Goal: Find specific page/section

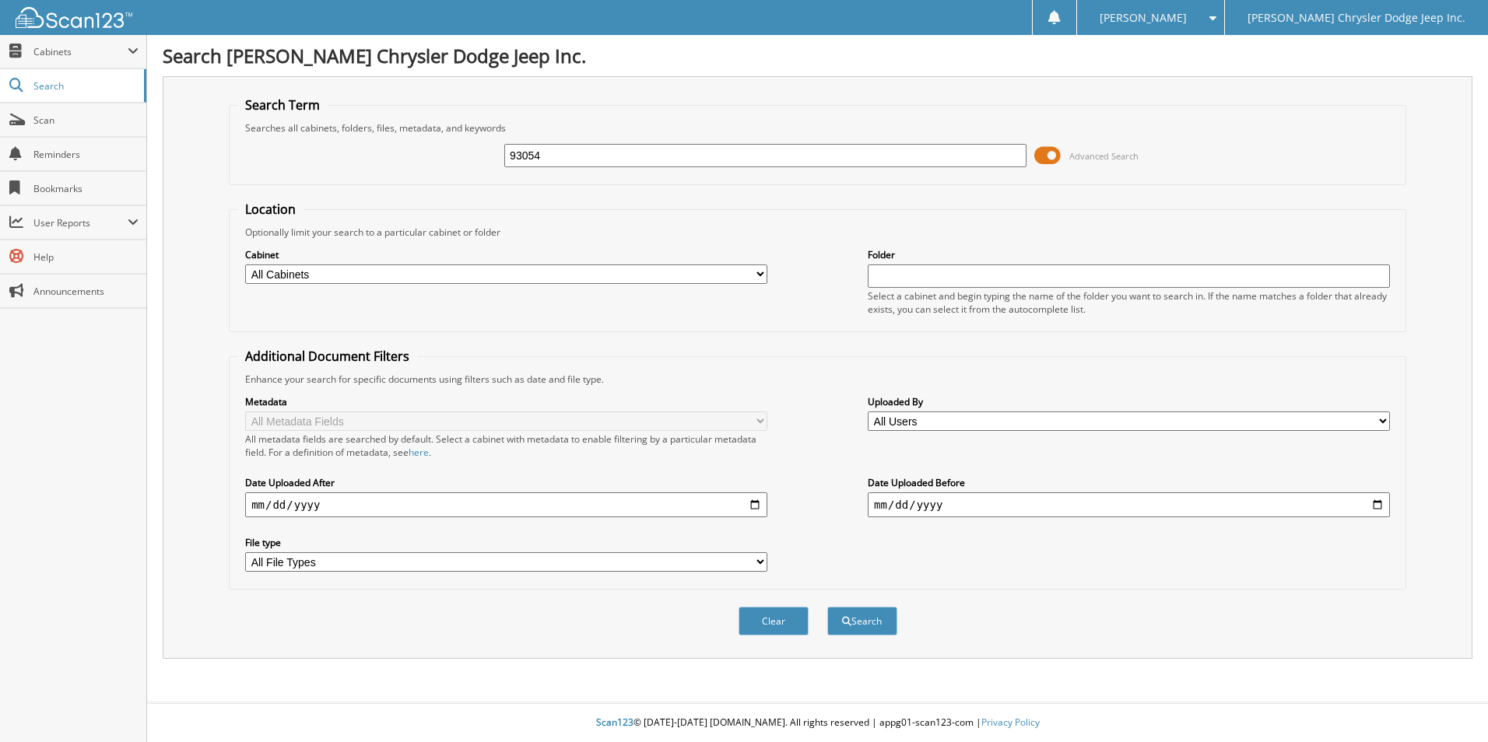
type input "93054"
click at [827, 607] on button "Search" at bounding box center [862, 621] width 70 height 29
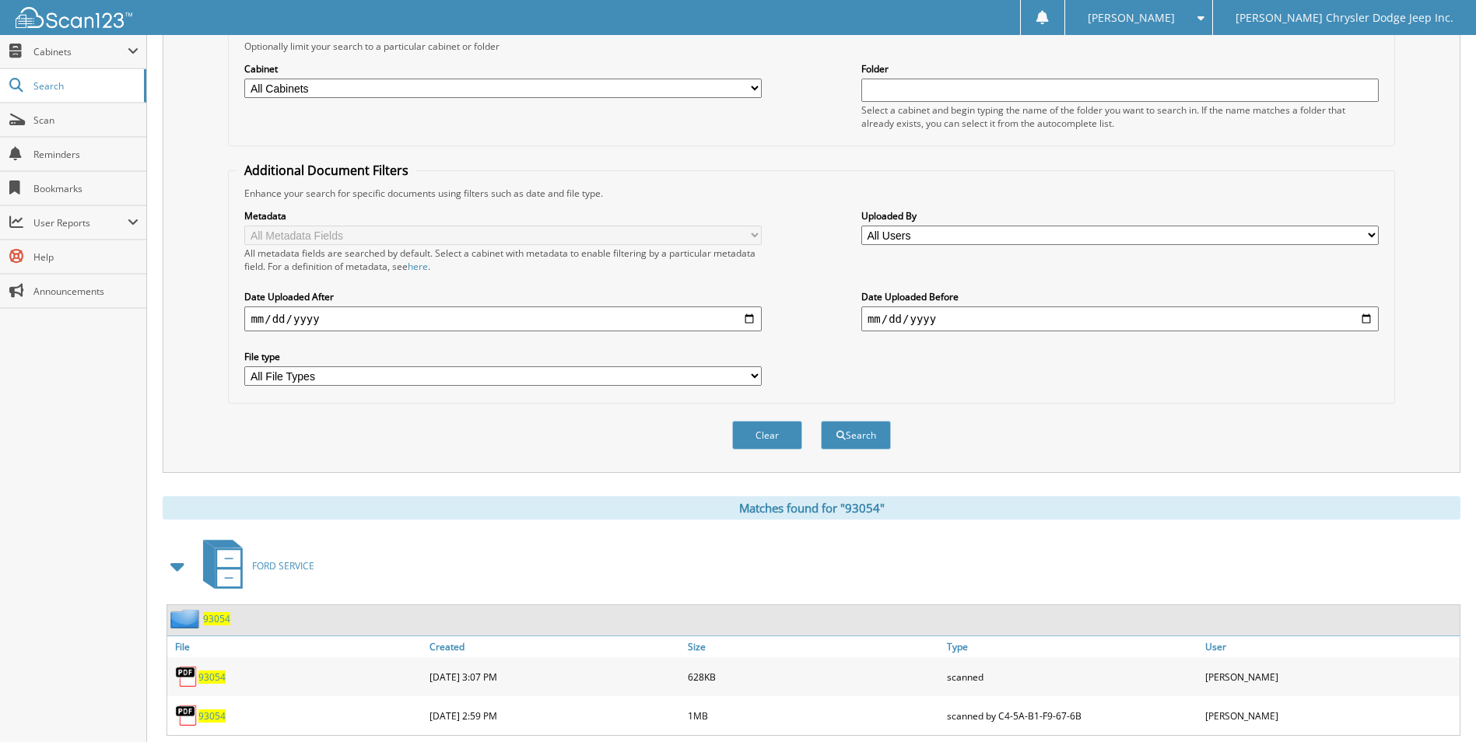
scroll to position [227, 0]
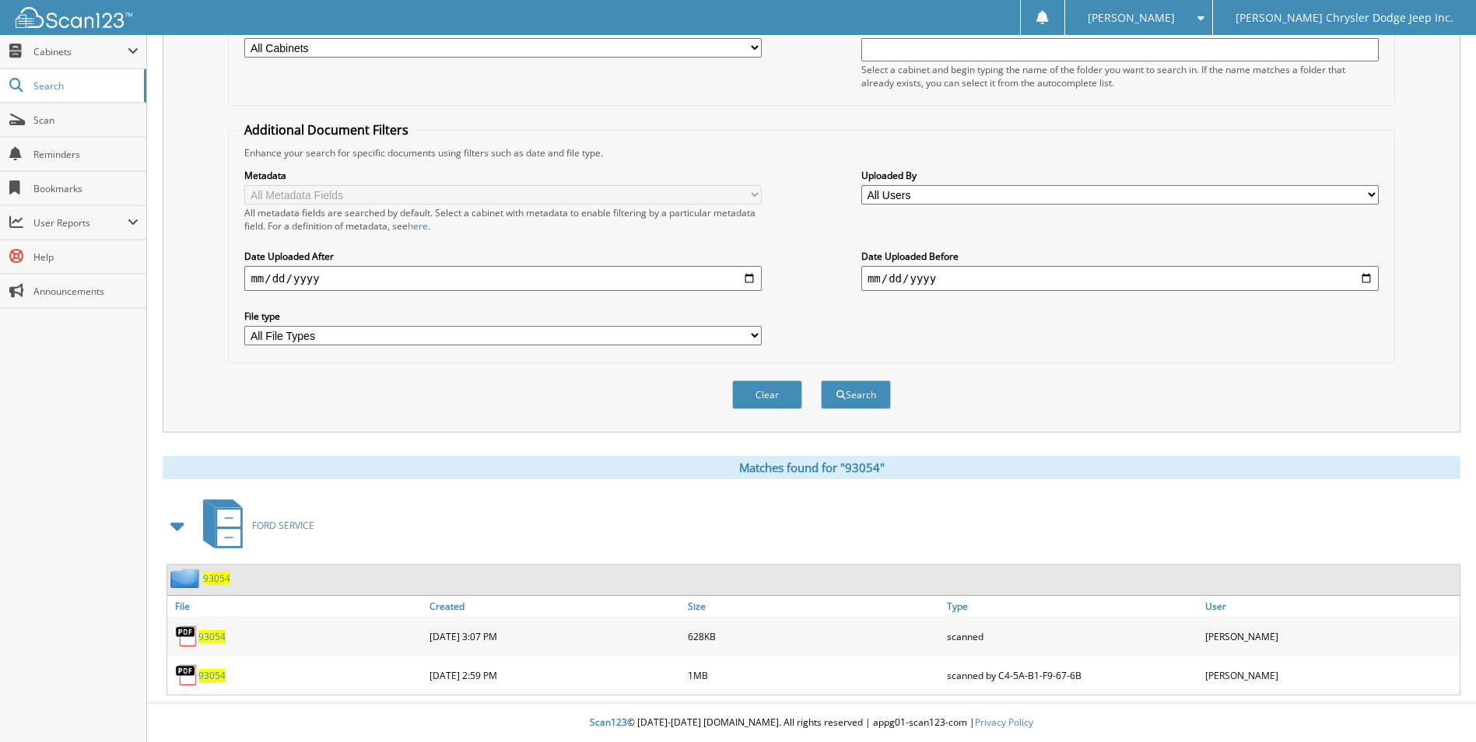
click at [206, 674] on span "93054" at bounding box center [211, 675] width 27 height 13
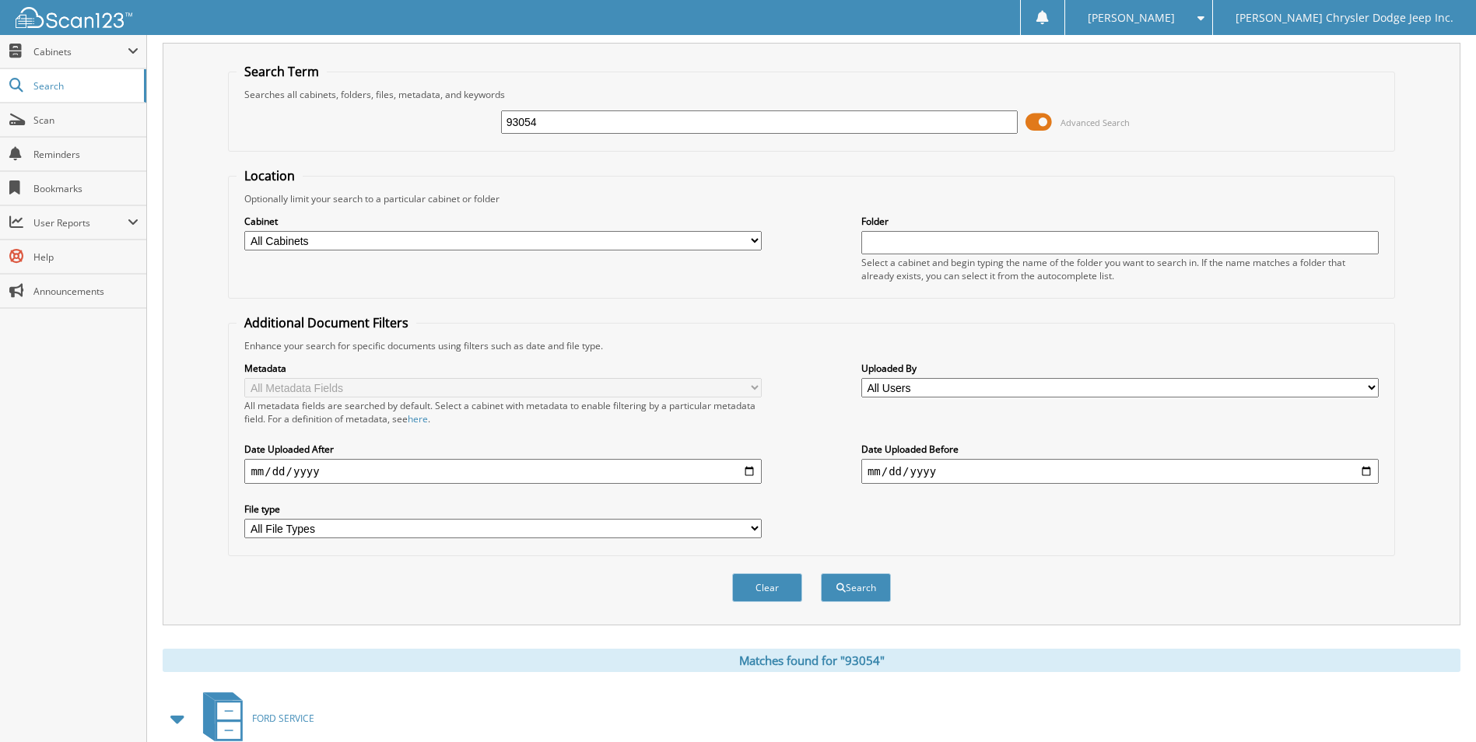
scroll to position [0, 0]
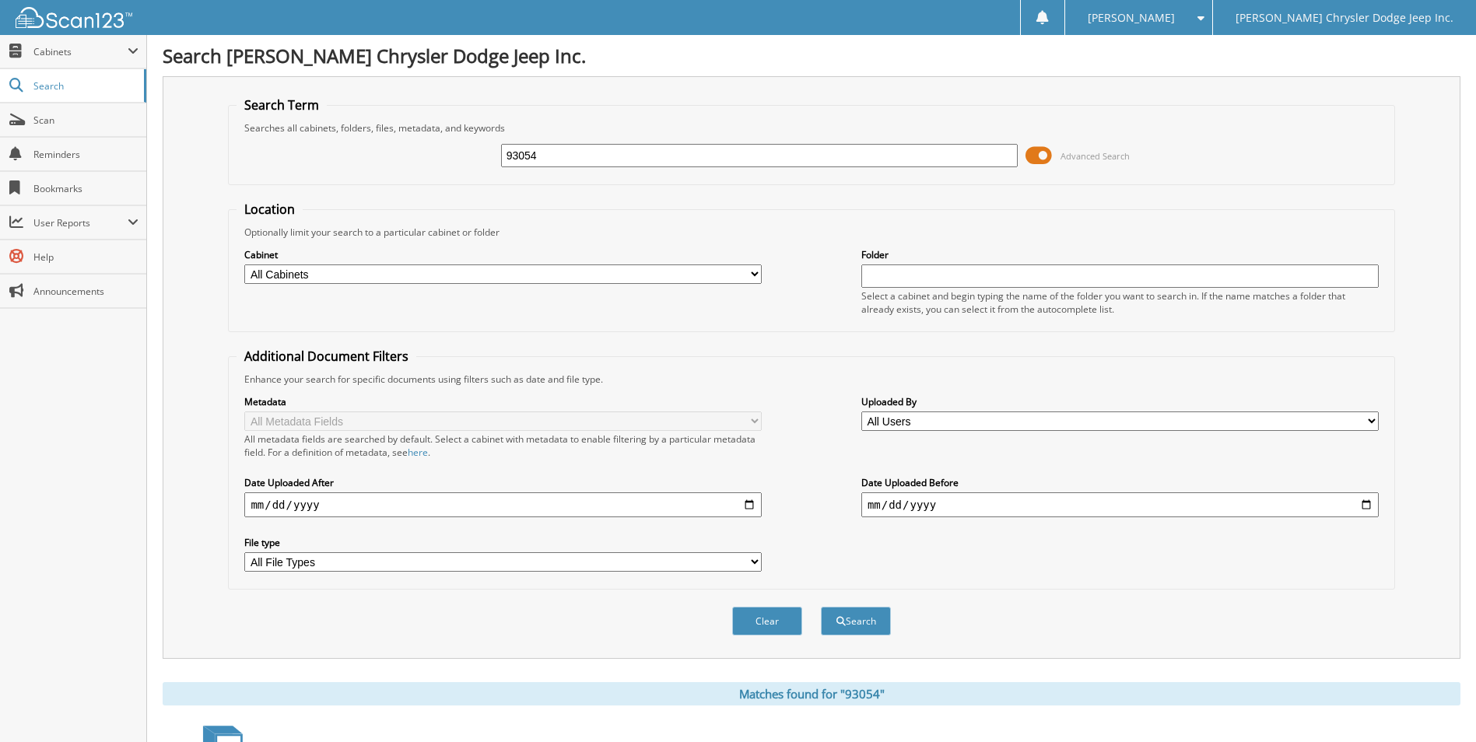
drag, startPoint x: 546, startPoint y: 156, endPoint x: 443, endPoint y: 190, distance: 108.3
click at [459, 174] on div "93054 Advanced Search" at bounding box center [811, 156] width 1149 height 42
type input "71641"
click at [821, 607] on button "Search" at bounding box center [856, 621] width 70 height 29
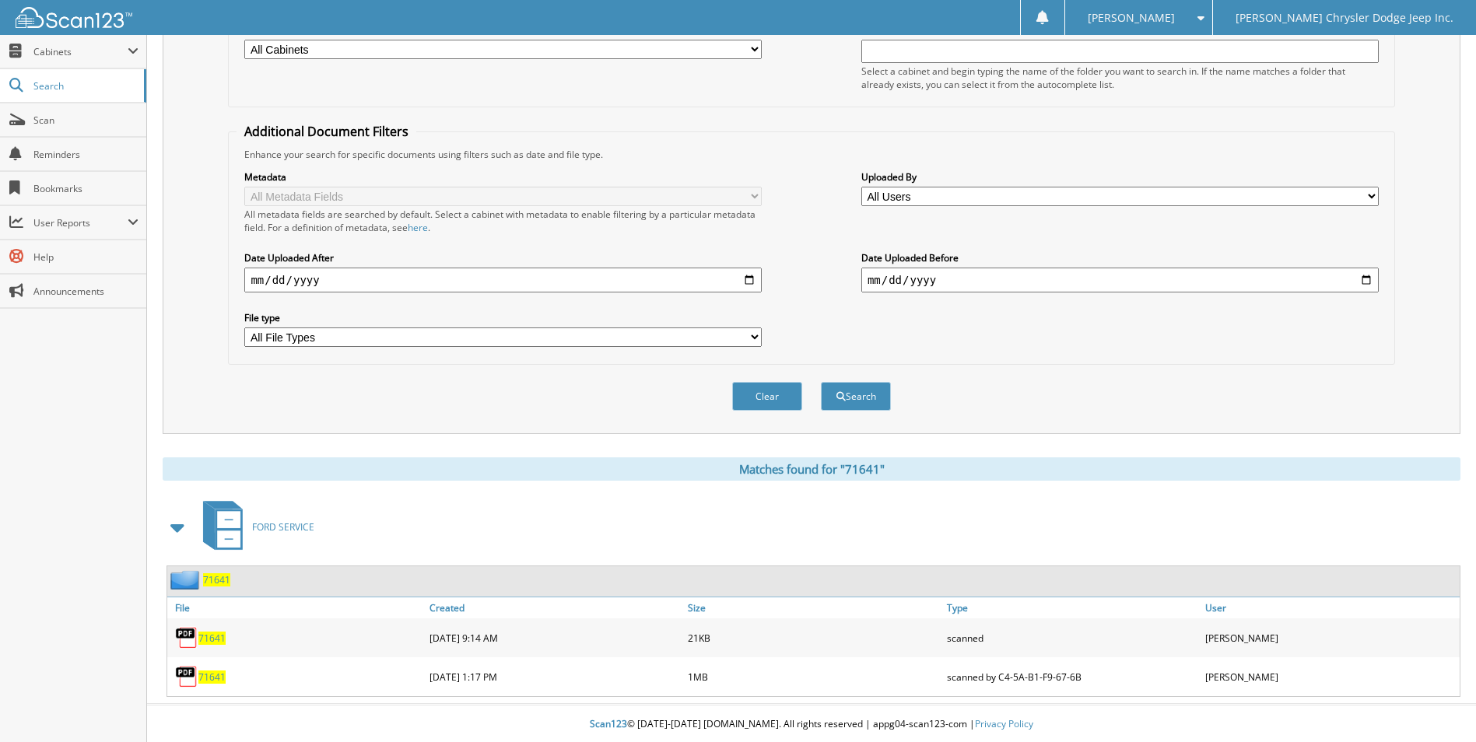
scroll to position [227, 0]
click at [213, 676] on span "71641" at bounding box center [211, 675] width 27 height 13
